Goal: Task Accomplishment & Management: Complete application form

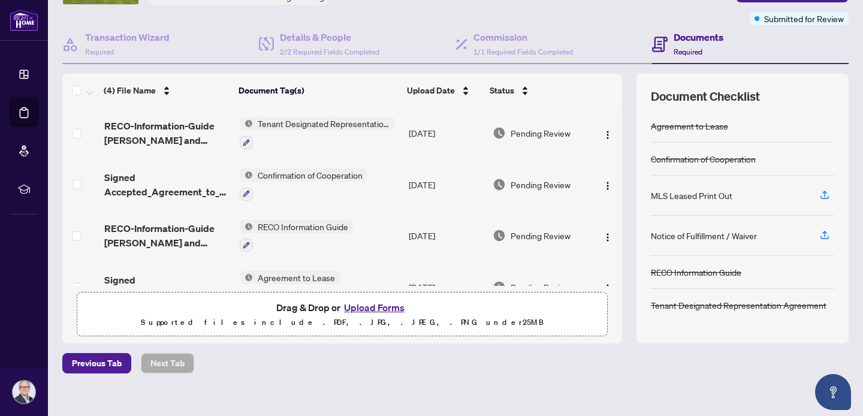
scroll to position [103, 0]
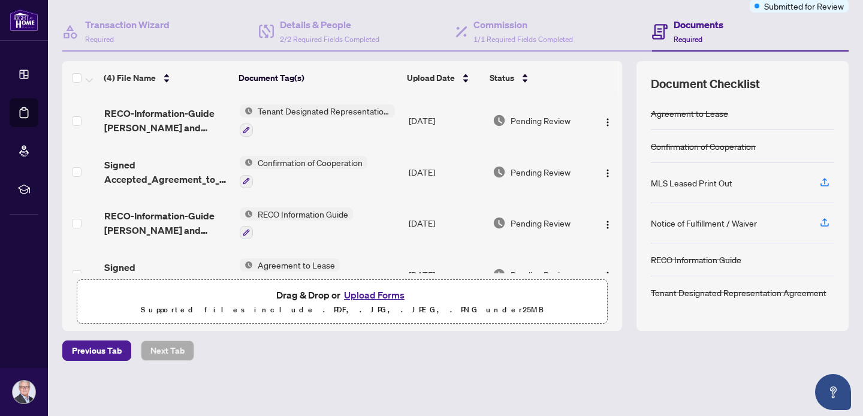
click at [381, 292] on button "Upload Forms" at bounding box center [375, 295] width 68 height 16
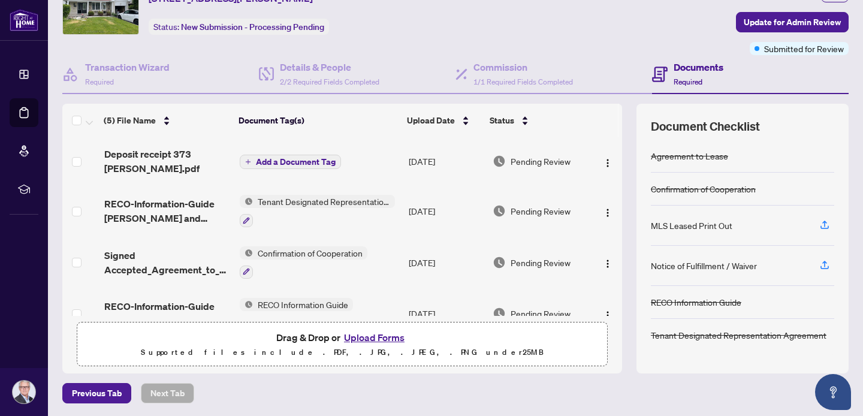
scroll to position [0, 0]
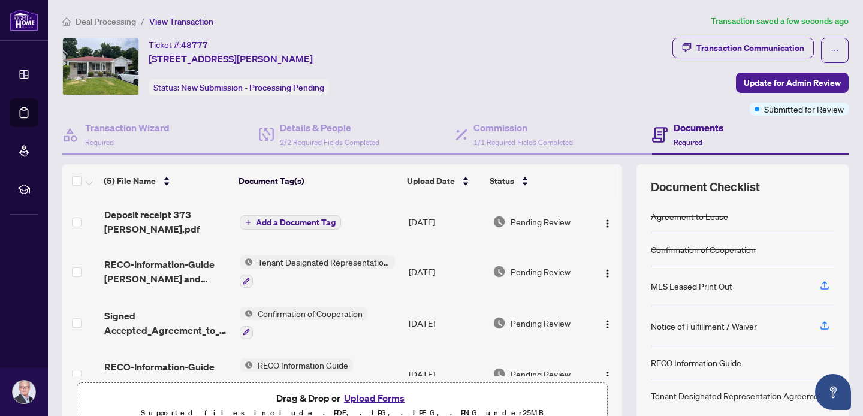
click at [311, 222] on span "Add a Document Tag" at bounding box center [296, 222] width 80 height 8
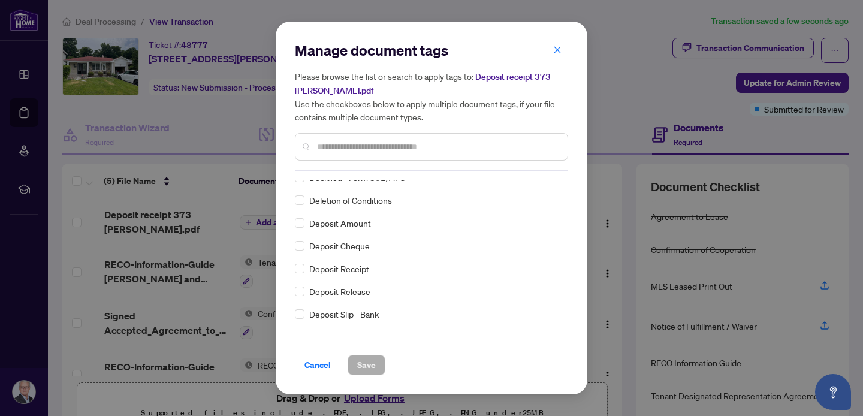
scroll to position [922, 0]
click at [359, 270] on span "Deposit Receipt" at bounding box center [339, 267] width 60 height 13
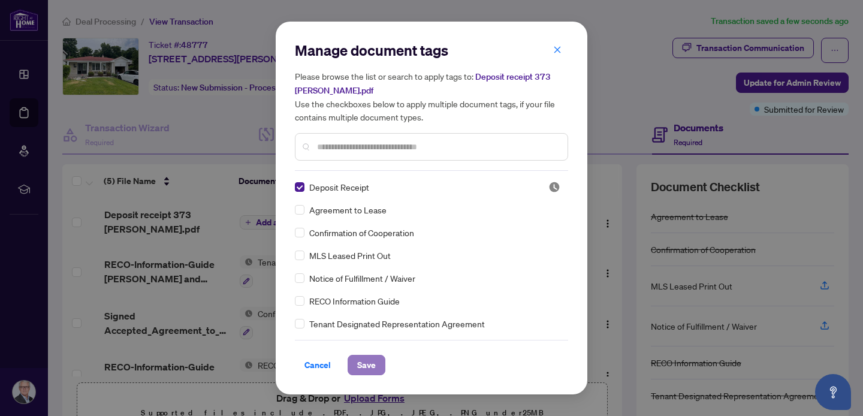
click at [368, 366] on span "Save" at bounding box center [366, 365] width 19 height 19
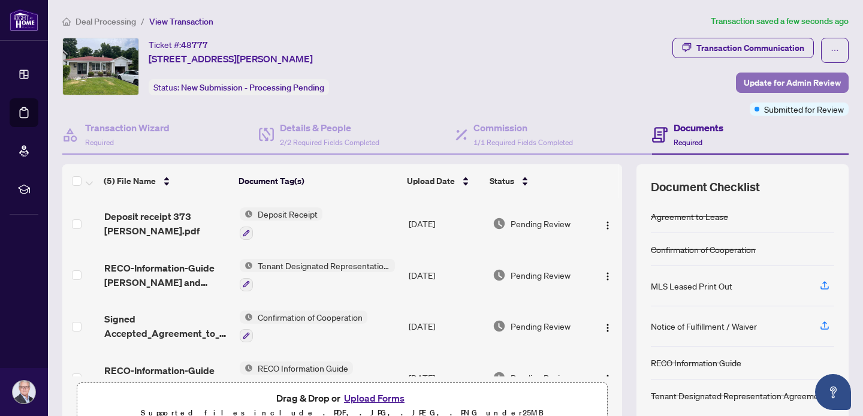
click at [790, 85] on span "Update for Admin Review" at bounding box center [792, 82] width 97 height 19
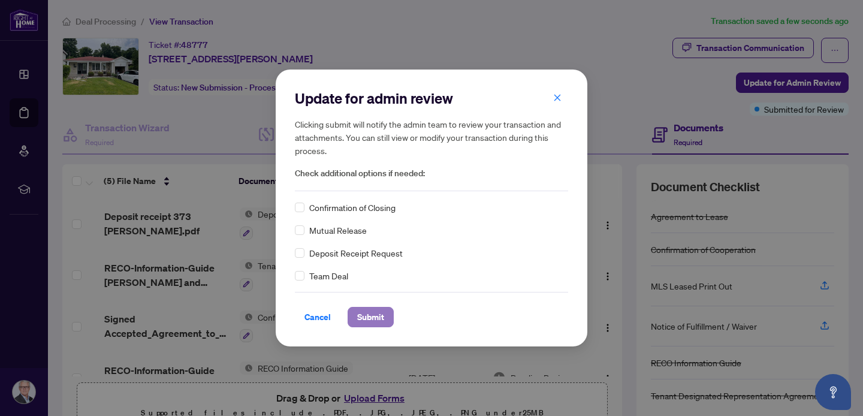
click at [369, 321] on span "Submit" at bounding box center [370, 317] width 27 height 19
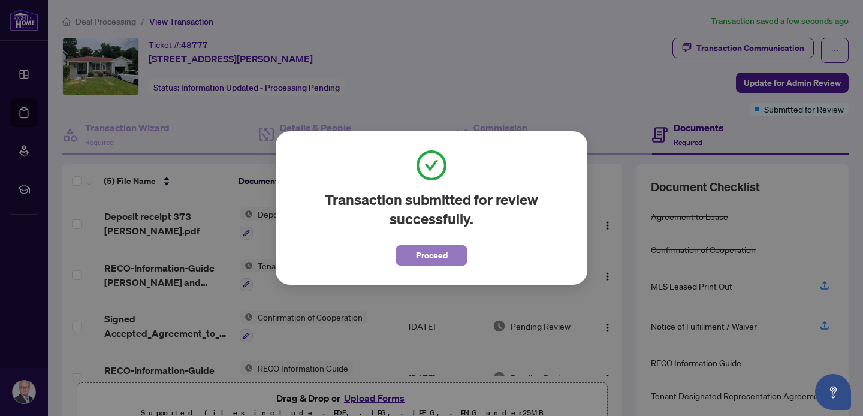
click at [434, 259] on span "Proceed" at bounding box center [432, 255] width 32 height 19
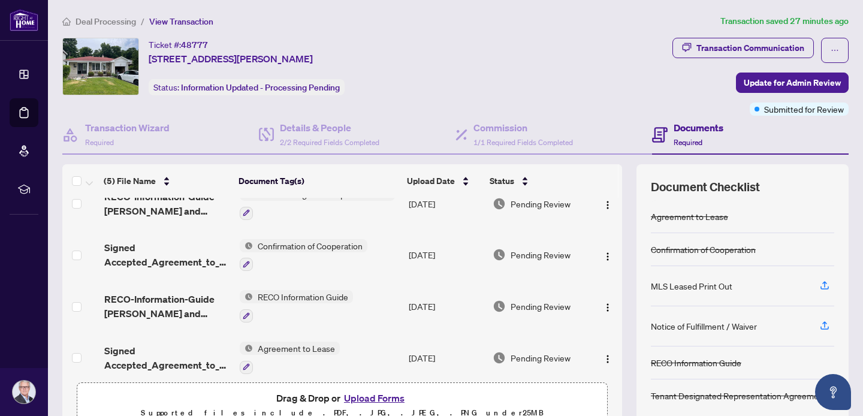
scroll to position [80, 0]
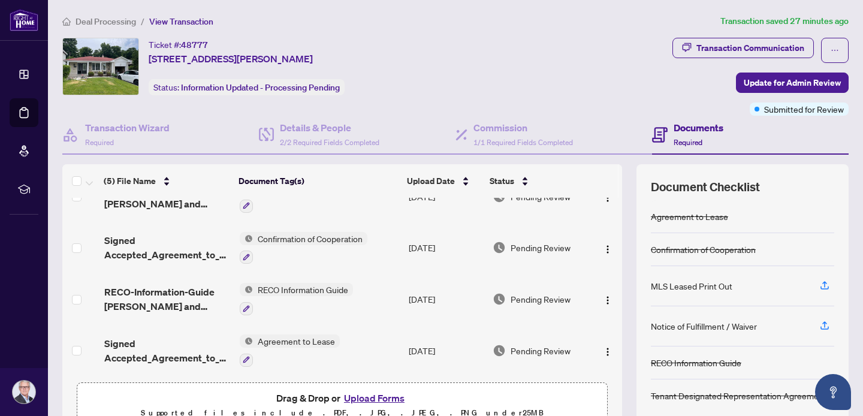
click at [361, 396] on button "Upload Forms" at bounding box center [375, 398] width 68 height 16
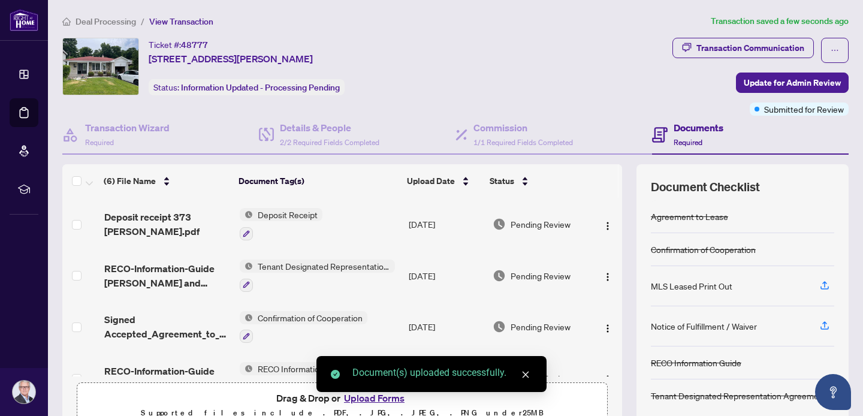
scroll to position [0, 0]
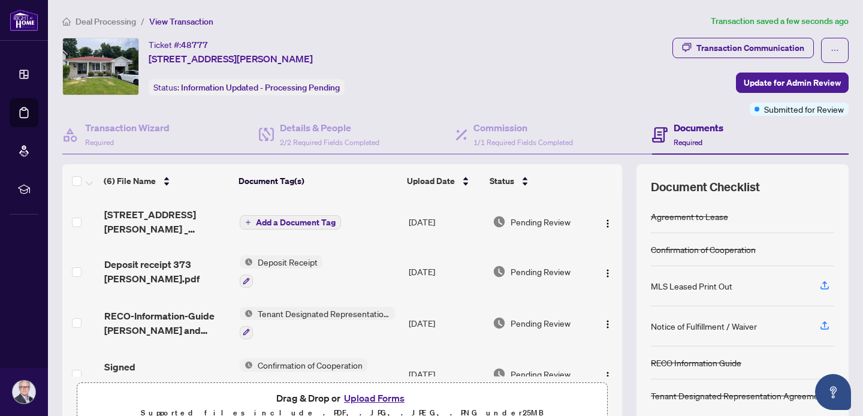
click at [323, 218] on span "Add a Document Tag" at bounding box center [296, 222] width 80 height 8
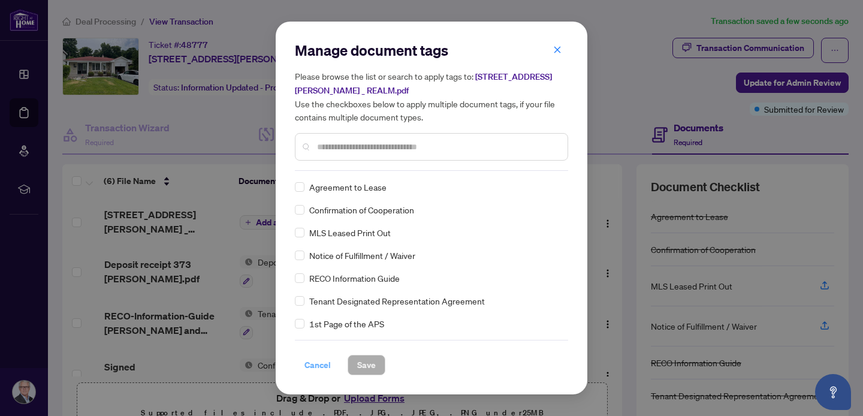
click at [320, 364] on span "Cancel" at bounding box center [318, 365] width 26 height 19
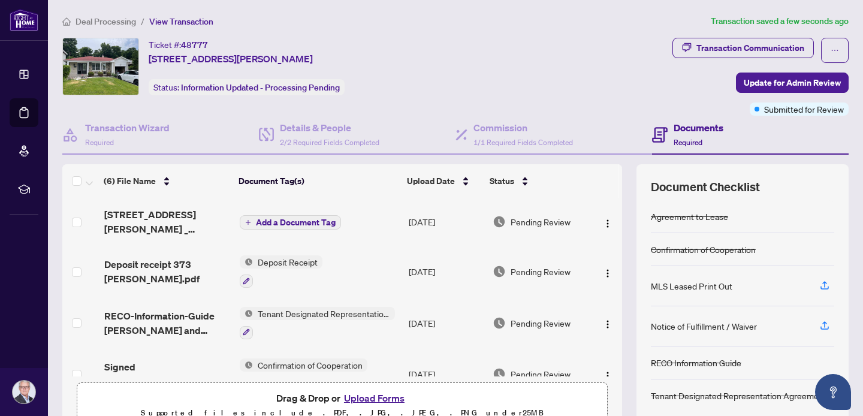
click at [327, 220] on span "Add a Document Tag" at bounding box center [296, 222] width 80 height 8
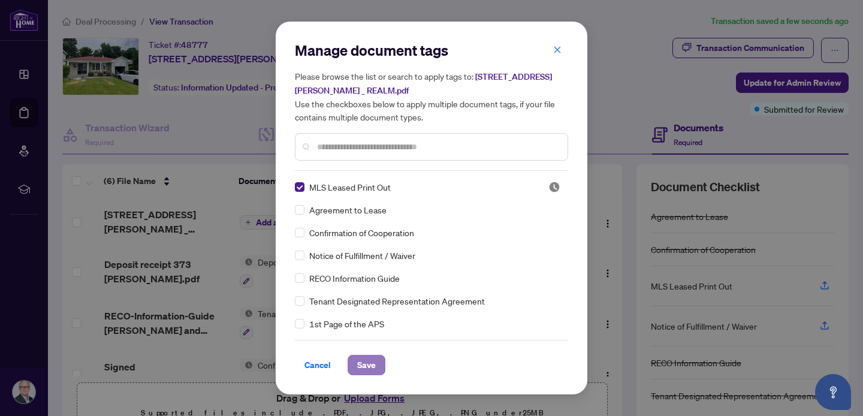
click at [361, 365] on span "Save" at bounding box center [366, 365] width 19 height 19
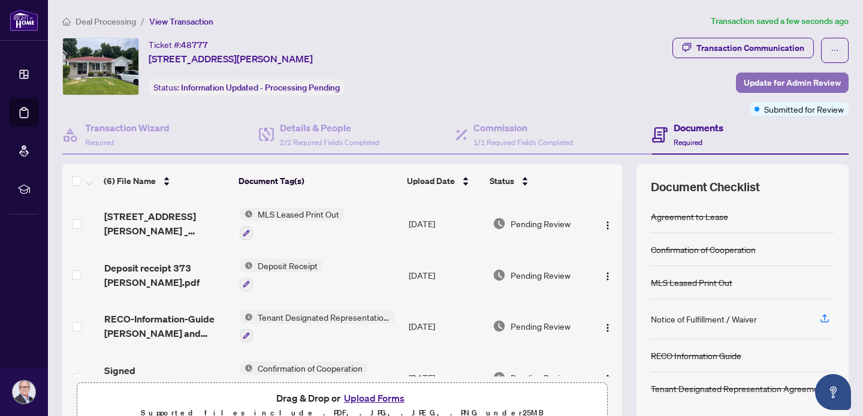
click at [778, 80] on span "Update for Admin Review" at bounding box center [792, 82] width 97 height 19
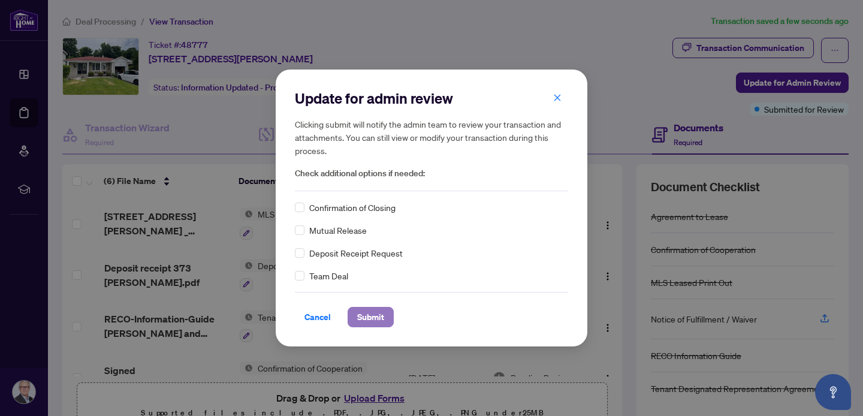
click at [360, 318] on span "Submit" at bounding box center [370, 317] width 27 height 19
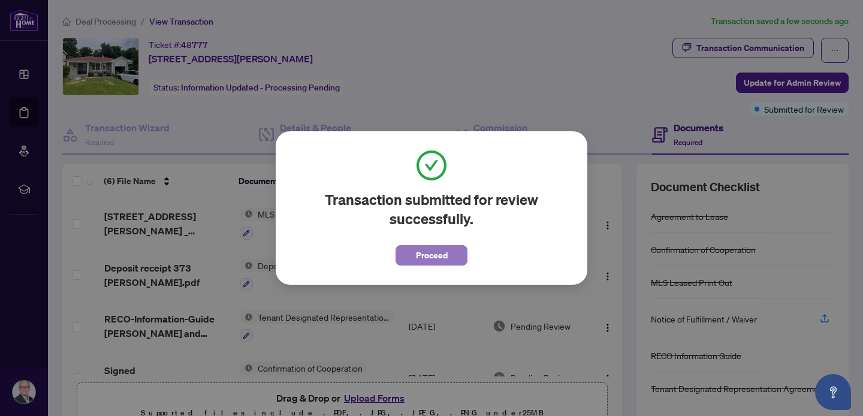
click at [436, 256] on span "Proceed" at bounding box center [432, 255] width 32 height 19
